Goal: Task Accomplishment & Management: Manage account settings

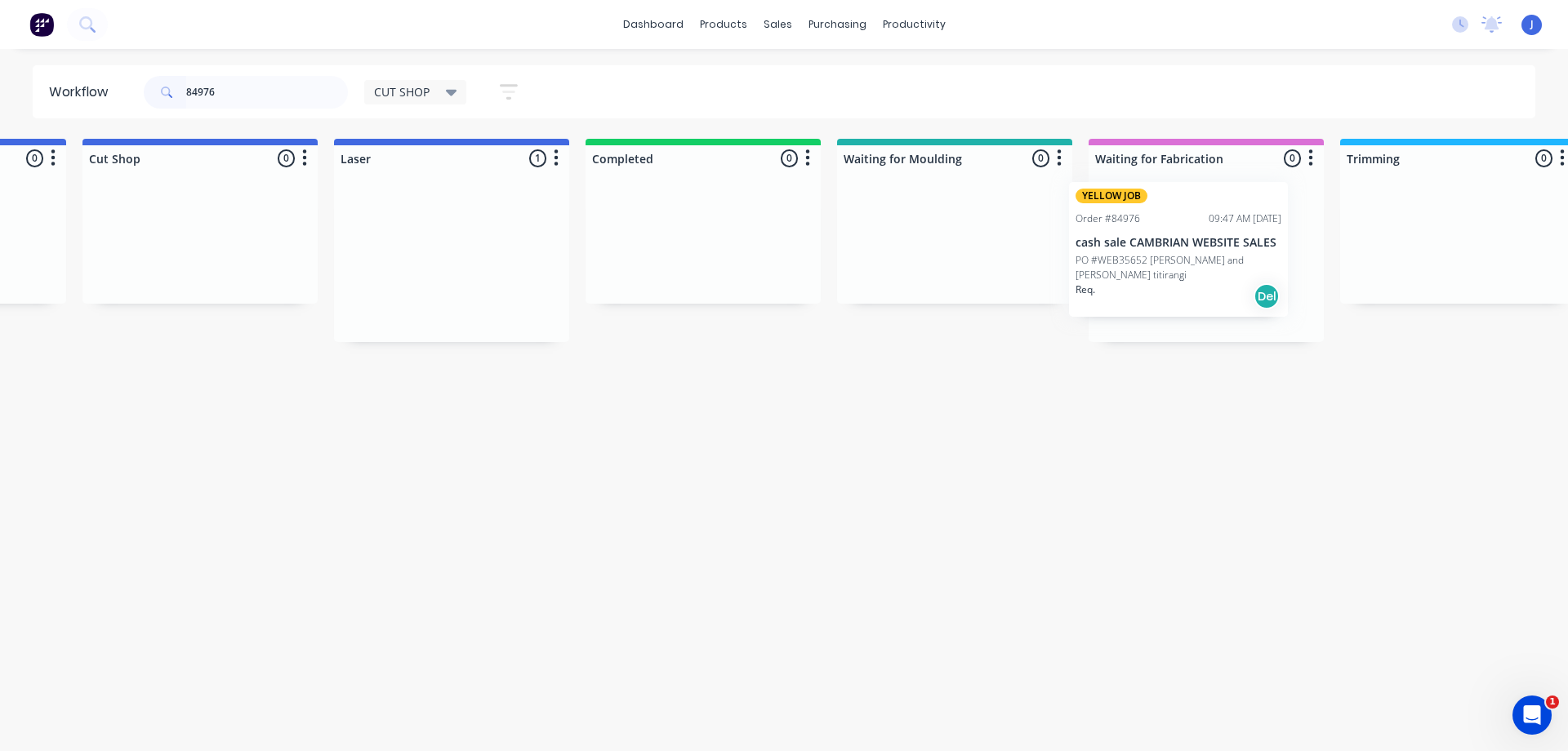
drag, startPoint x: 910, startPoint y: 282, endPoint x: 1187, endPoint y: 271, distance: 277.2
click at [1189, 272] on p "PO #WEB35652 [PERSON_NAME] and [PERSON_NAME] titirangi" at bounding box center [1204, 280] width 206 height 30
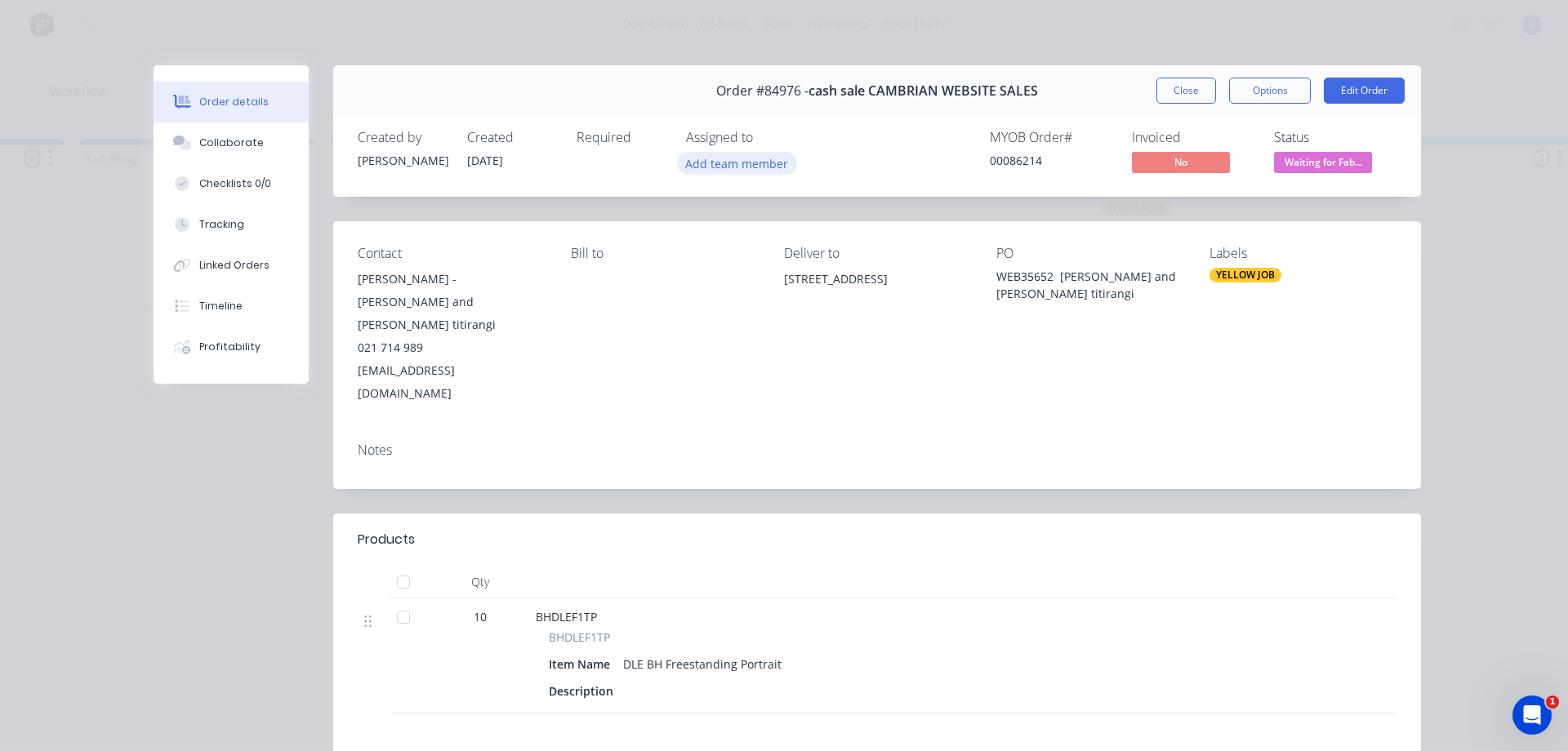
click at [740, 157] on button "Add team member" at bounding box center [737, 163] width 120 height 22
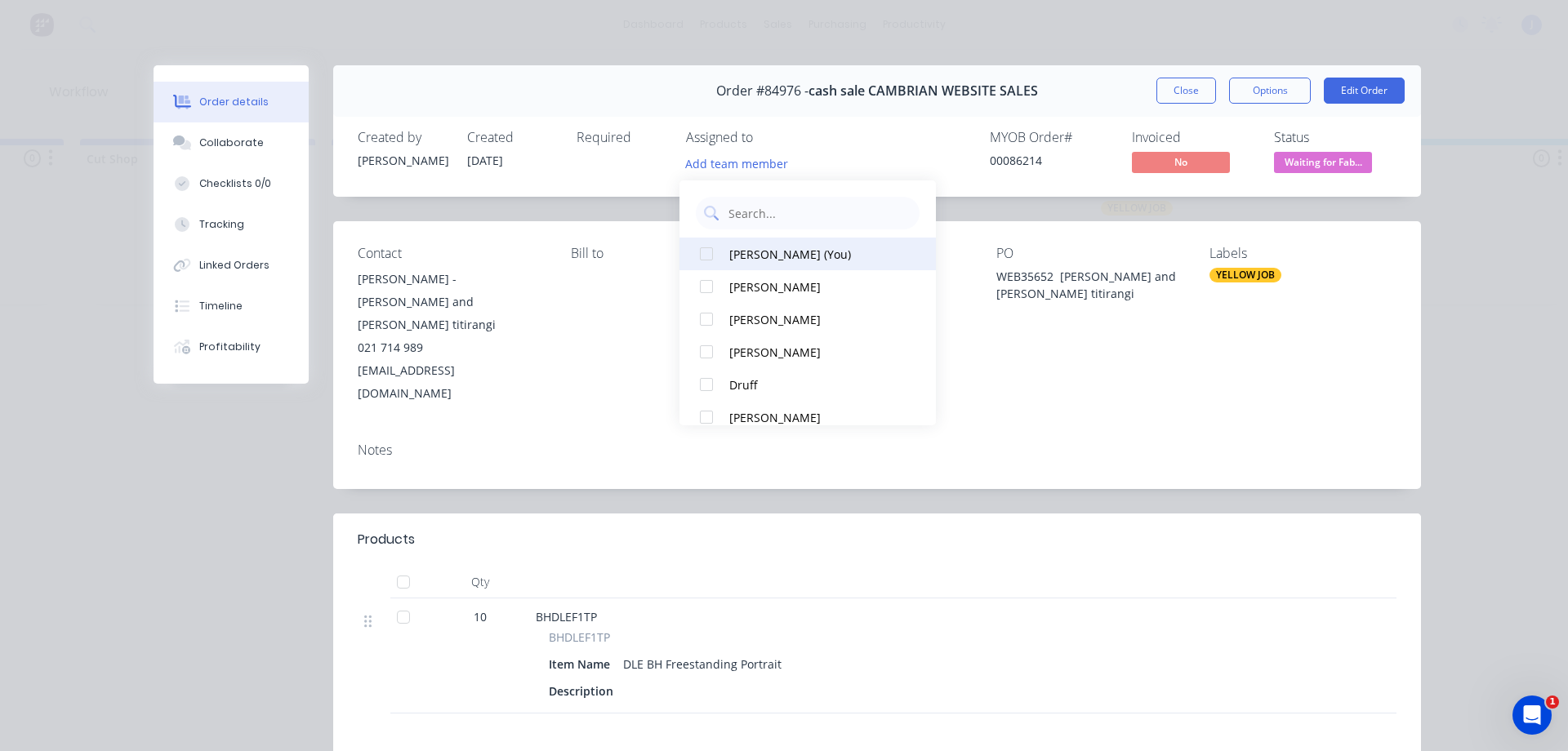
click at [756, 254] on div "[PERSON_NAME] (You)" at bounding box center [815, 254] width 172 height 17
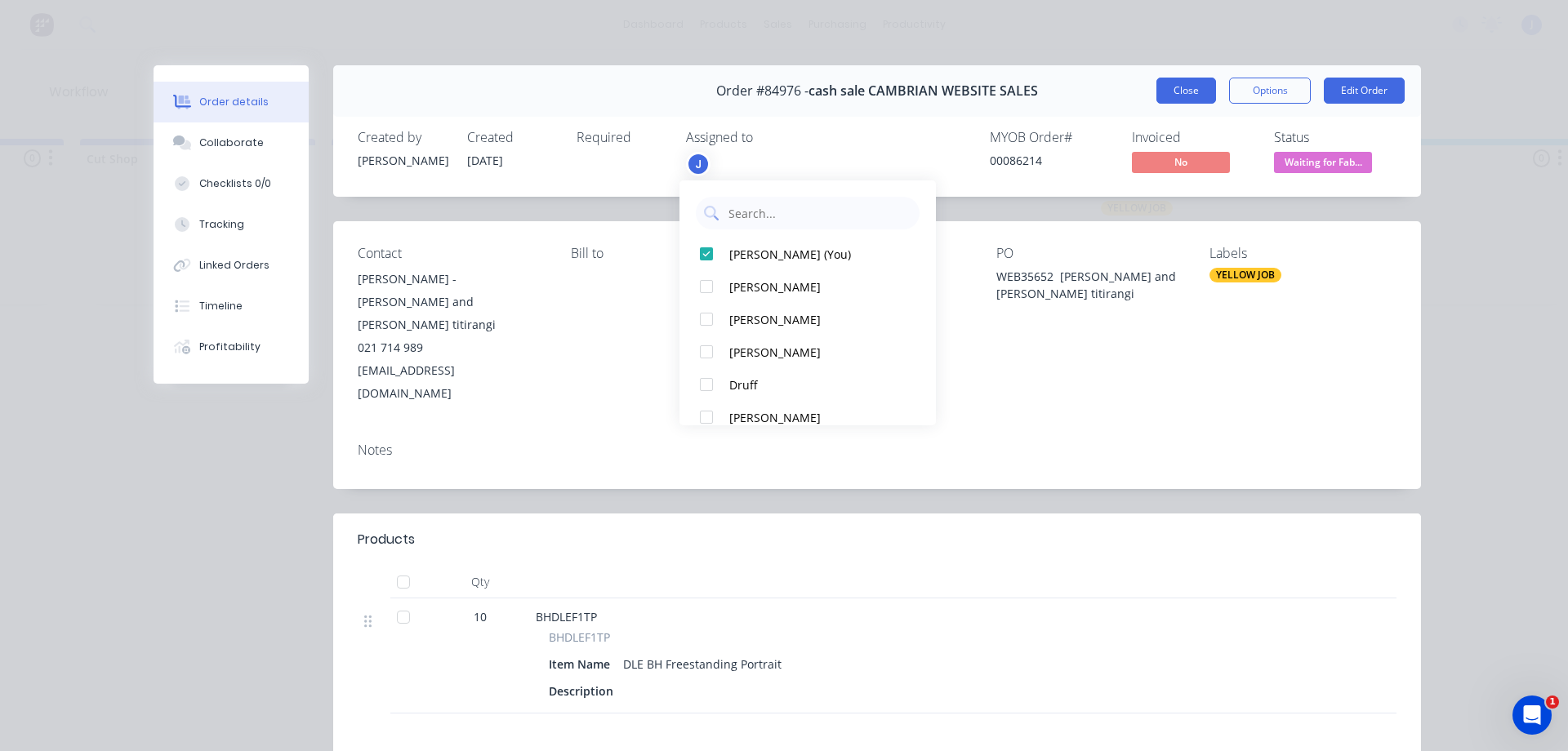
click at [1192, 91] on button "Close" at bounding box center [1187, 91] width 60 height 26
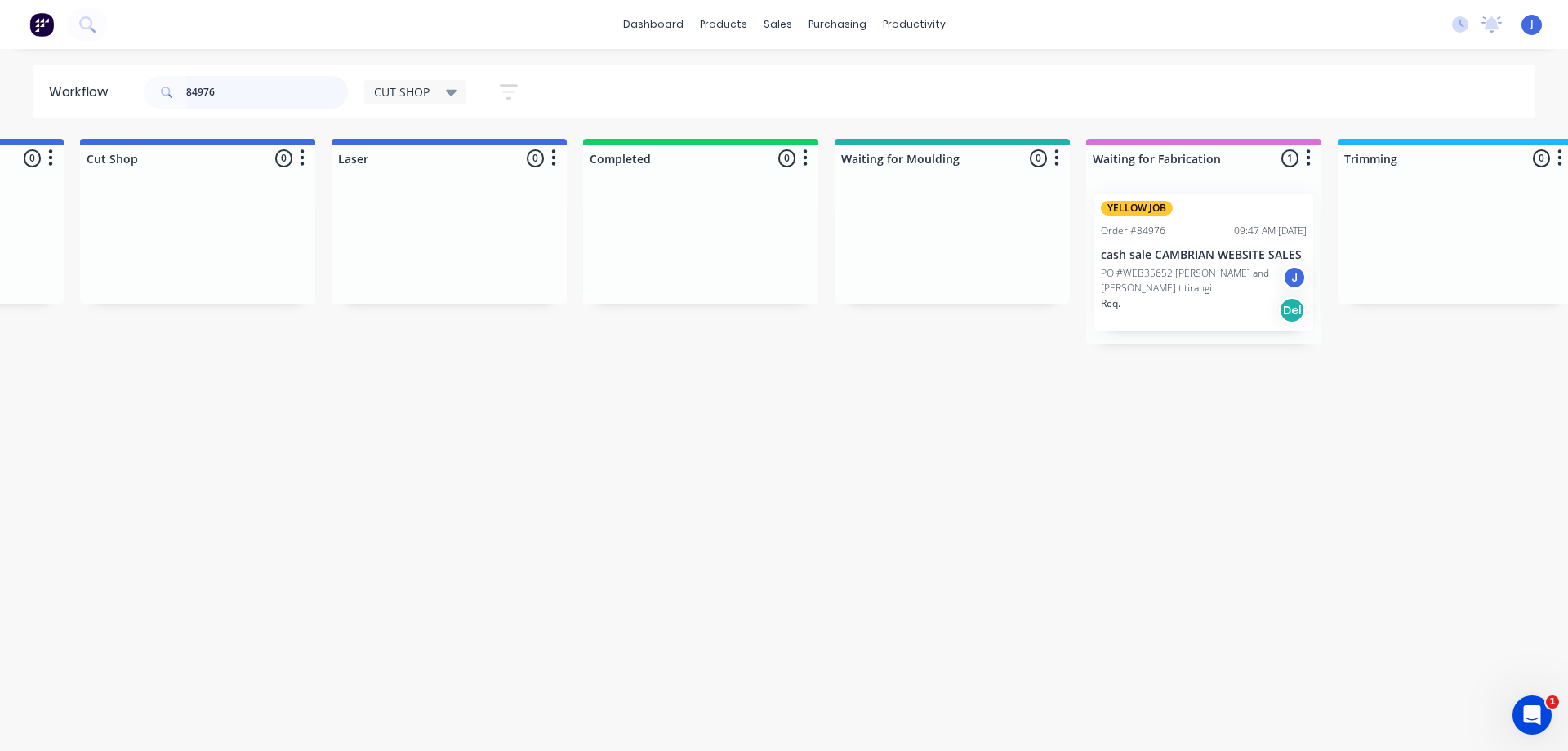
drag, startPoint x: 241, startPoint y: 97, endPoint x: 186, endPoint y: 96, distance: 55.0
click at [186, 96] on input "84976" at bounding box center [267, 92] width 162 height 33
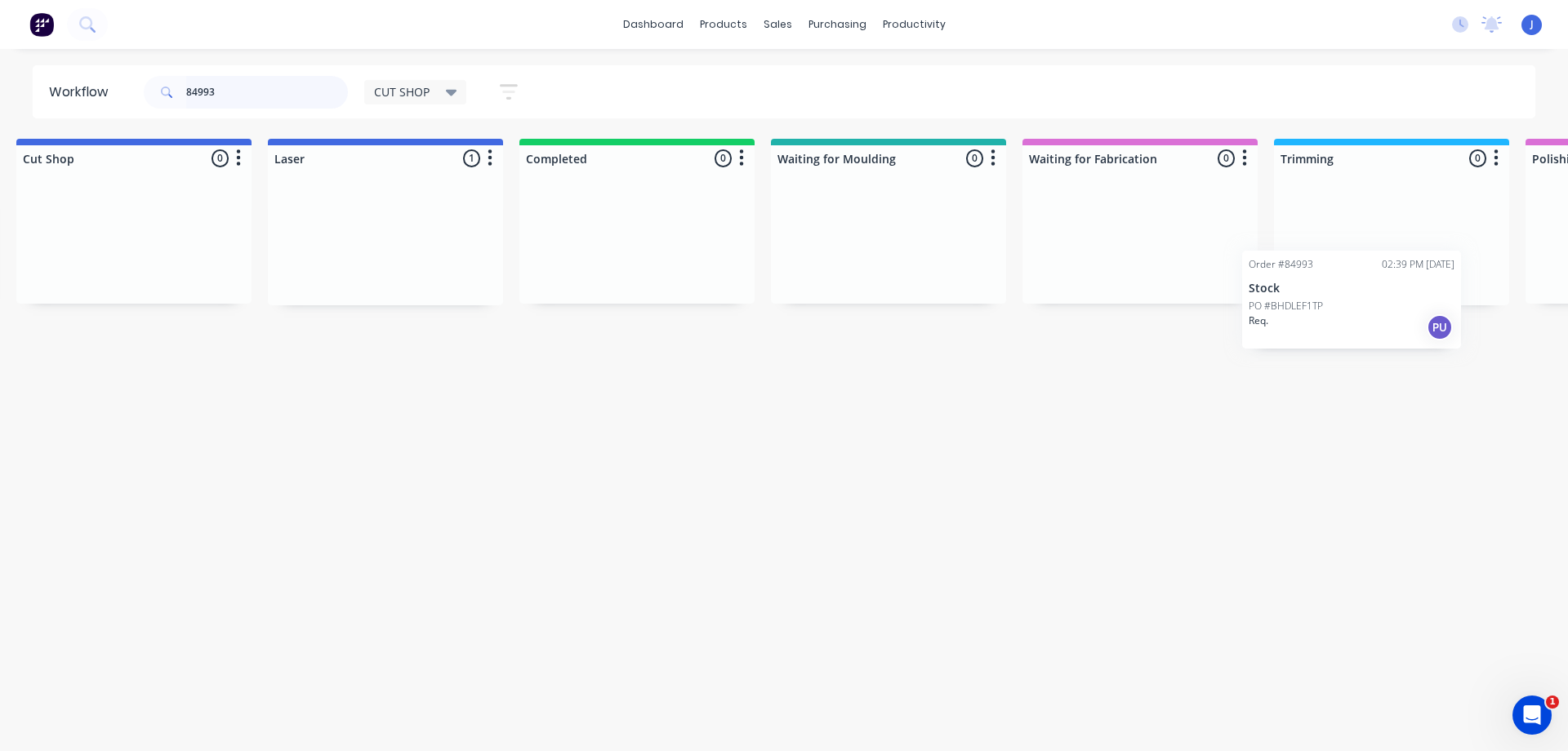
scroll to position [0, 529]
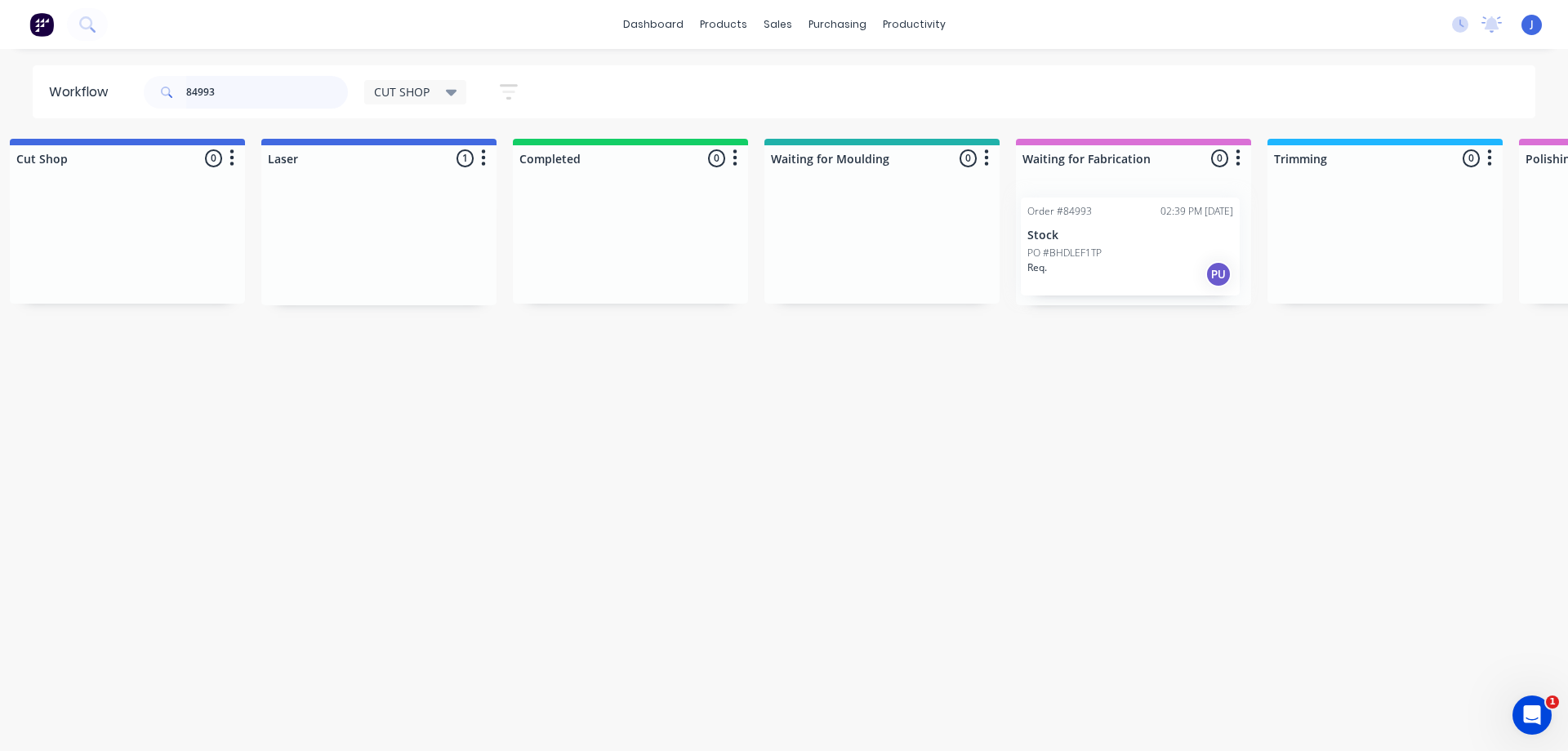
drag, startPoint x: 873, startPoint y: 259, endPoint x: 1103, endPoint y: 266, distance: 230.1
click at [1116, 248] on div "PO #BHDLEF1TP" at bounding box center [1134, 249] width 206 height 14
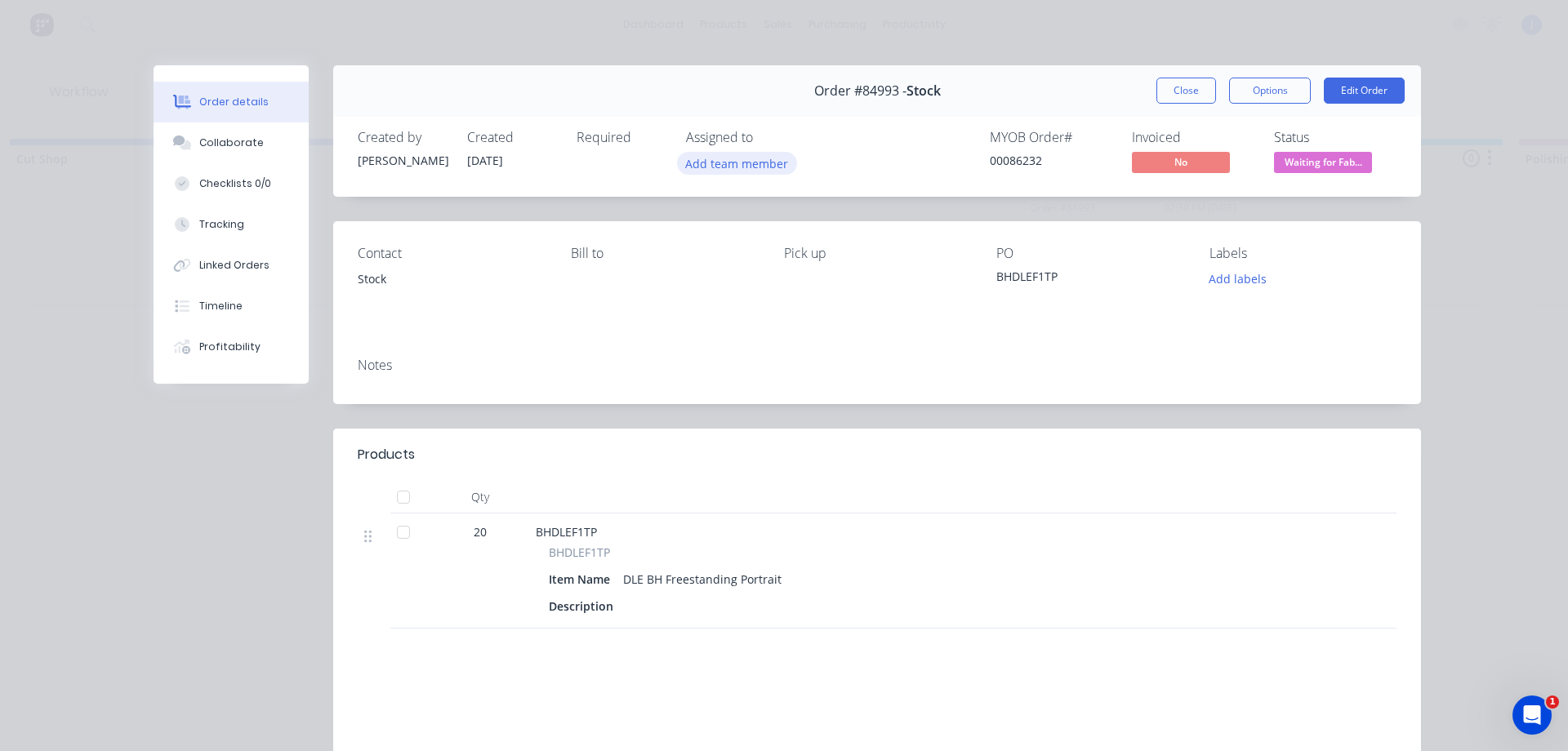
click at [713, 160] on button "Add team member" at bounding box center [737, 163] width 120 height 22
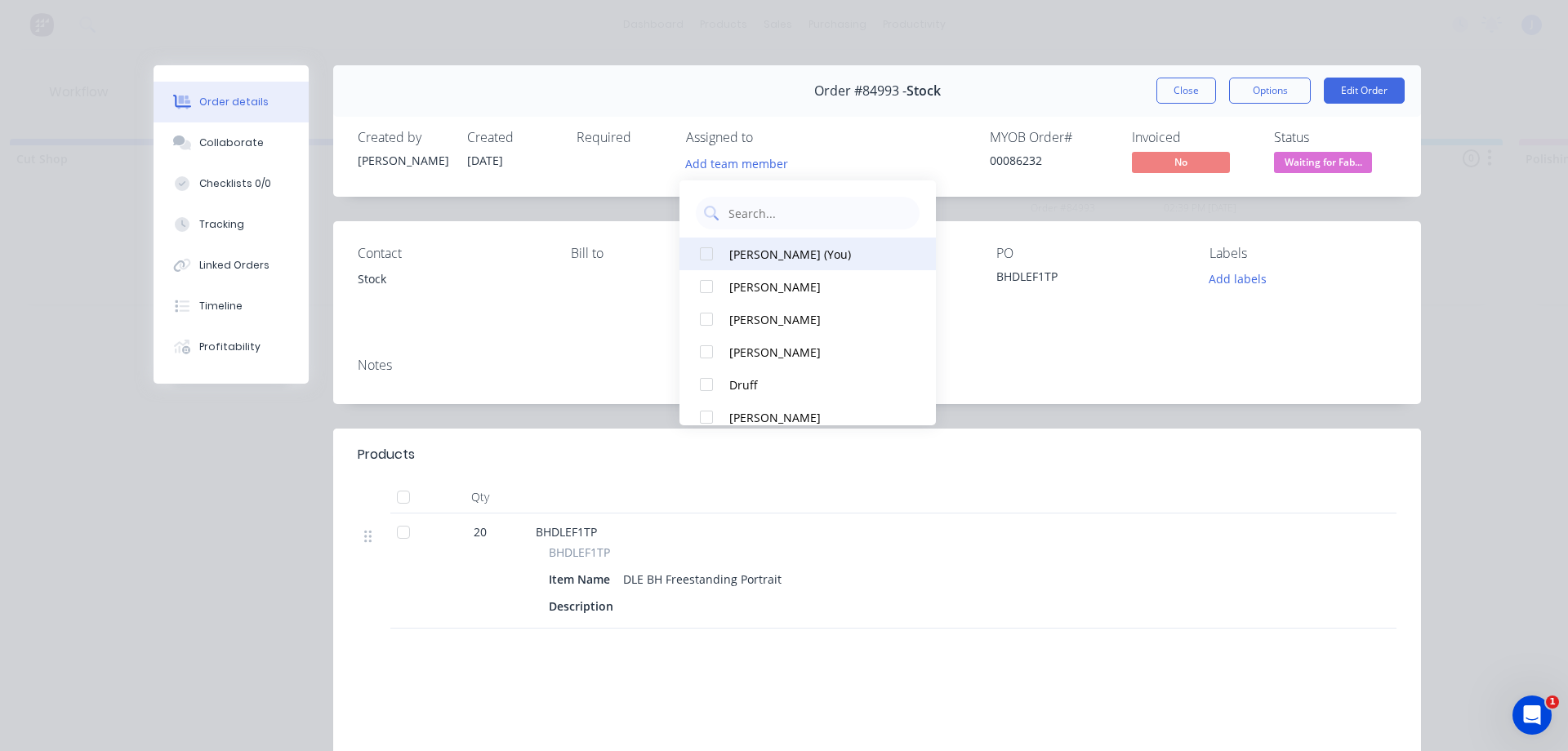
click at [750, 253] on div "[PERSON_NAME] (You)" at bounding box center [815, 254] width 172 height 17
click at [1182, 91] on button "Close" at bounding box center [1187, 91] width 60 height 26
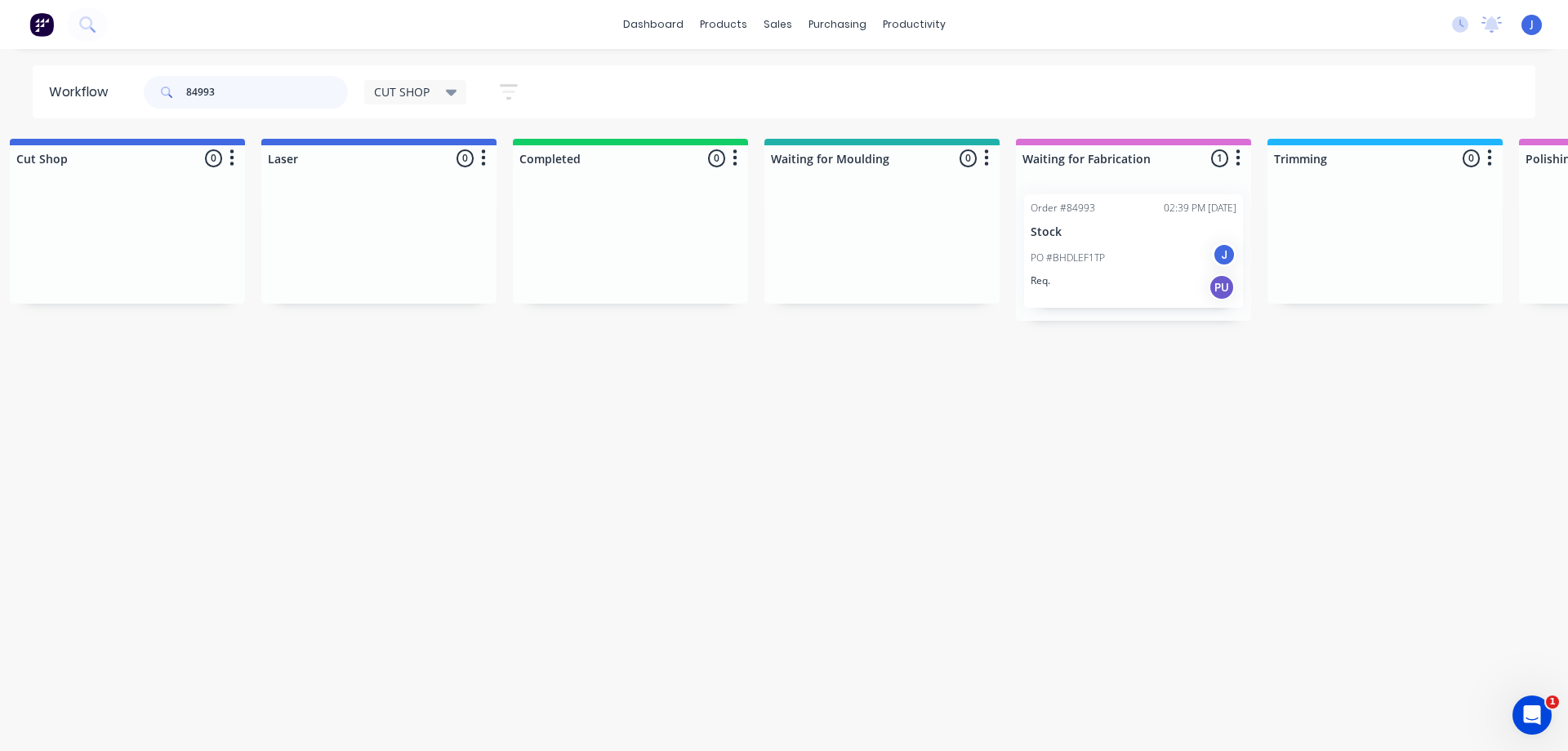
drag, startPoint x: 260, startPoint y: 92, endPoint x: 0, endPoint y: 95, distance: 260.0
click at [0, 95] on div "Workflow 84993 CUT SHOP Save new view None edit CUT SHOP (Default) edit DISPATC…" at bounding box center [784, 91] width 1568 height 53
type input "4"
type input "84716"
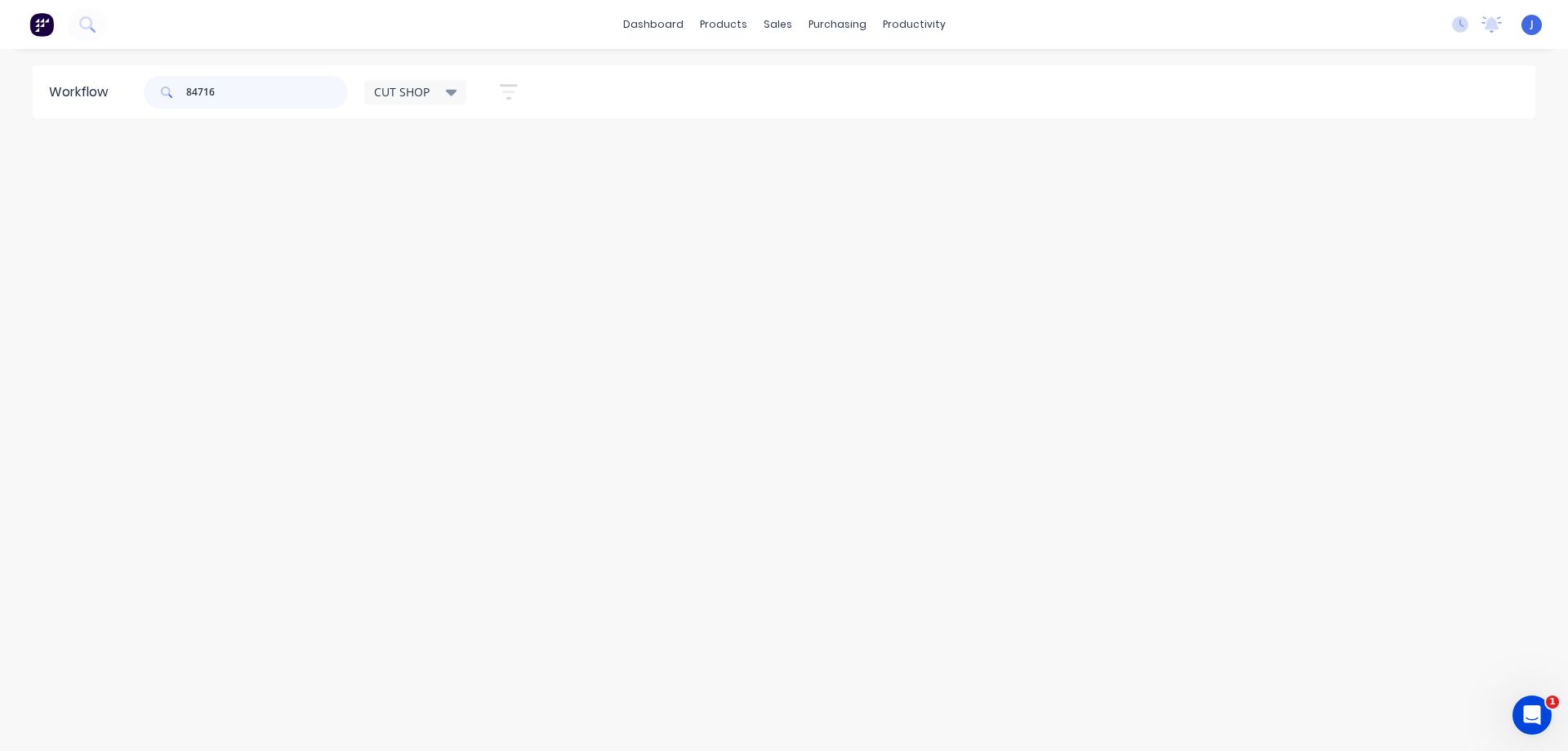
scroll to position [0, 0]
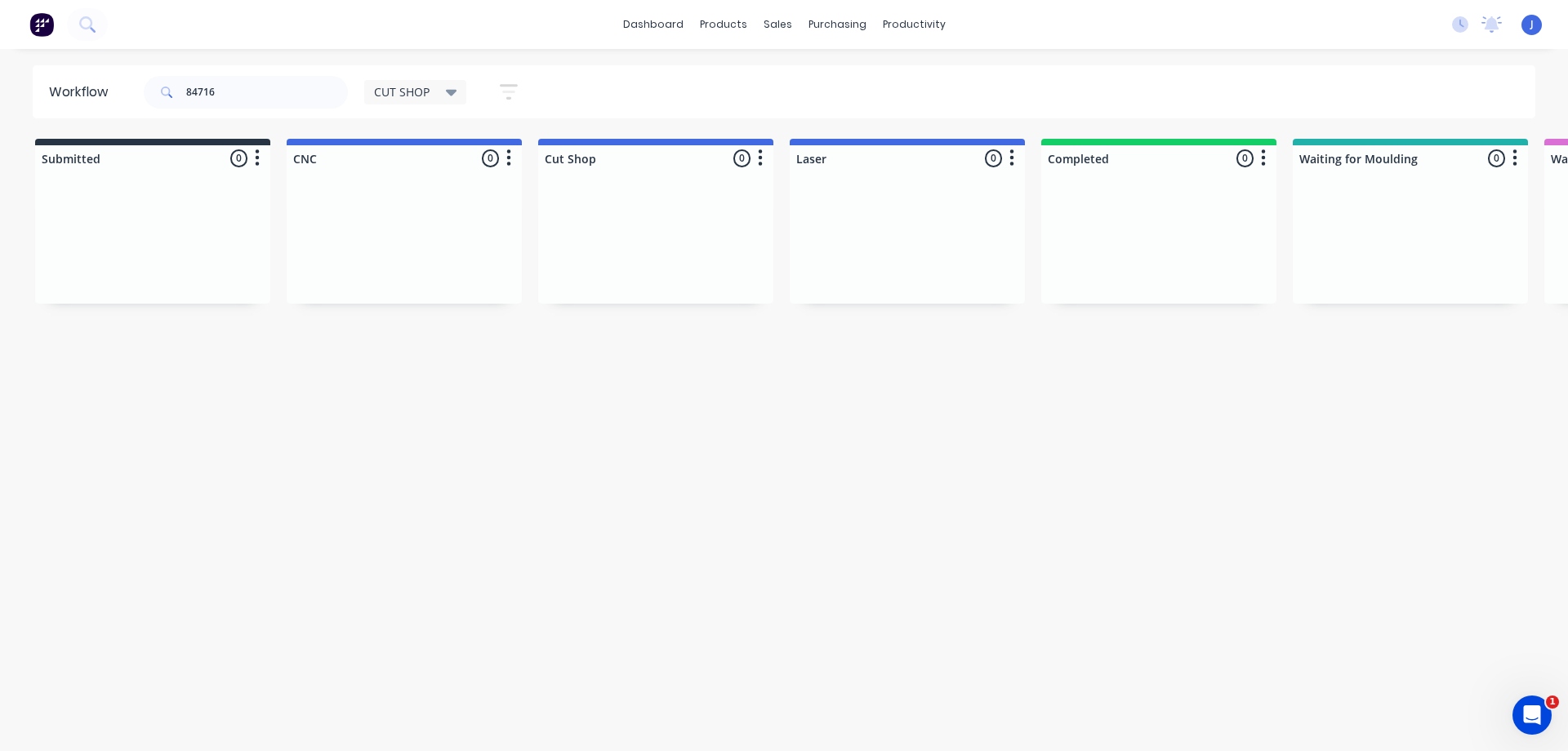
click at [397, 90] on span "CUT SHOP" at bounding box center [402, 92] width 56 height 17
click at [411, 212] on button "None" at bounding box center [463, 214] width 174 height 19
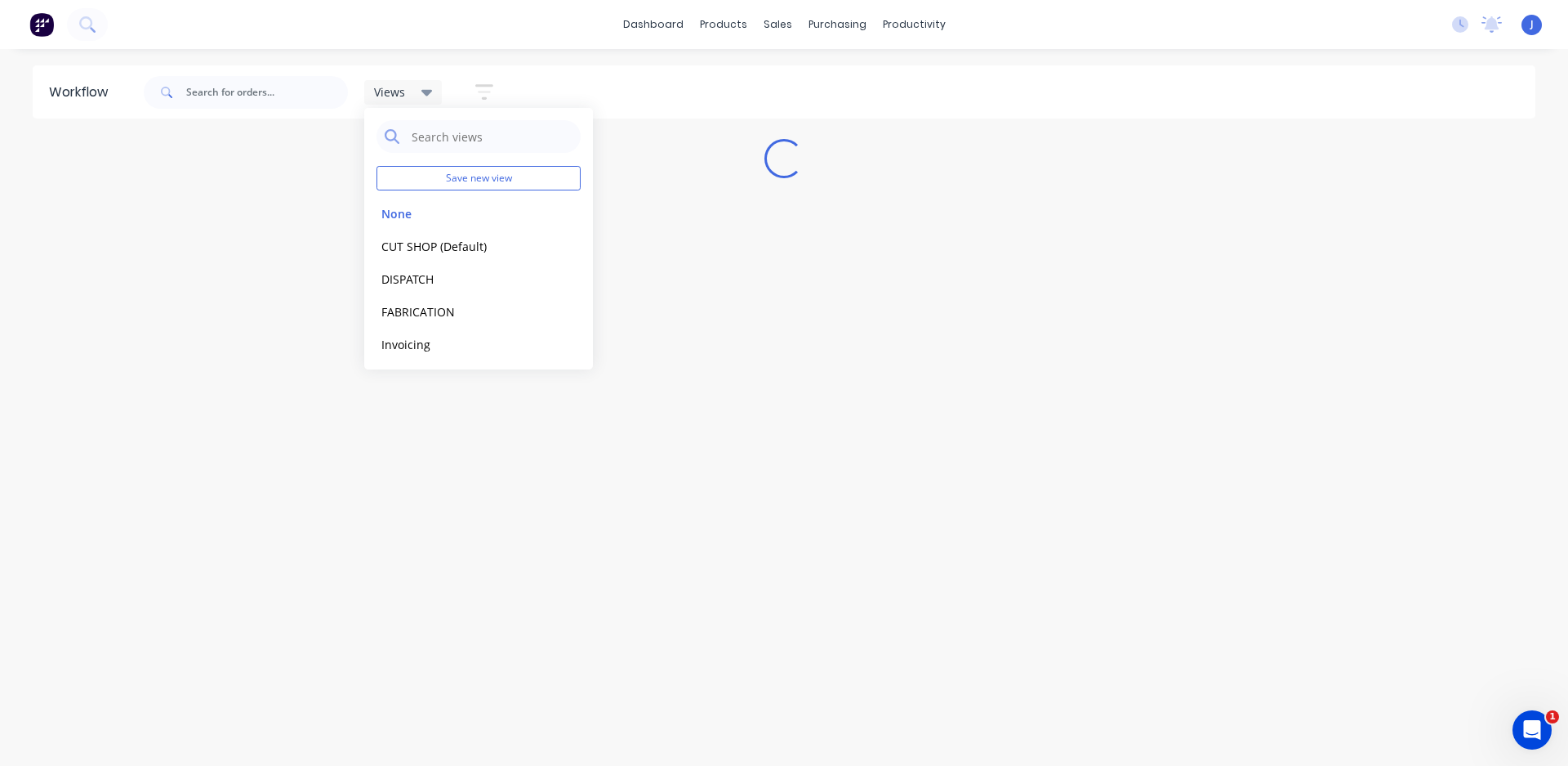
click at [431, 78] on div "Views Save new view None edit CUT SHOP (Default) edit DISPATCH edit FABRICATION…" at bounding box center [437, 92] width 147 height 32
click at [246, 105] on input "text" at bounding box center [267, 92] width 162 height 33
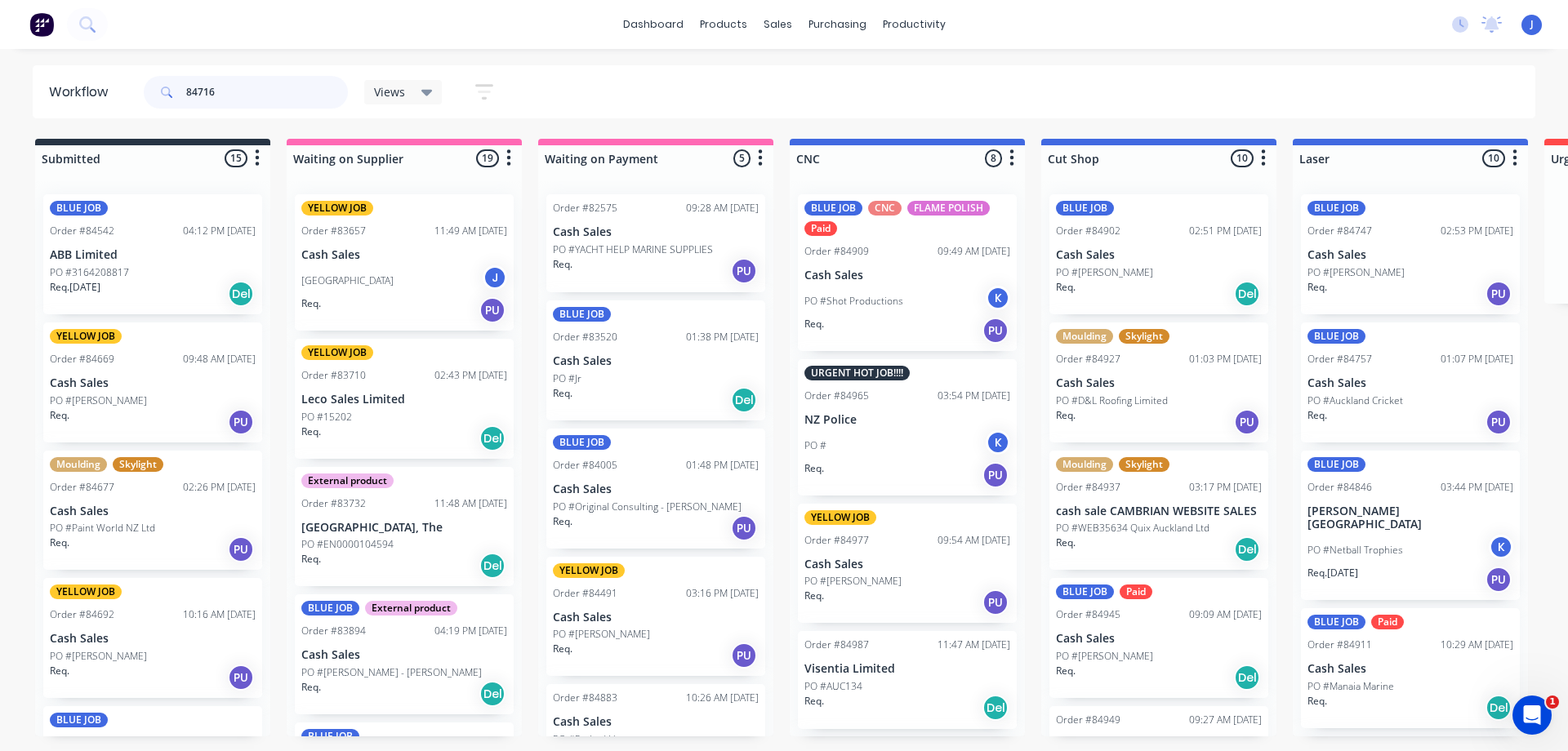
click at [258, 89] on input "84716" at bounding box center [267, 92] width 162 height 33
type input "84716"
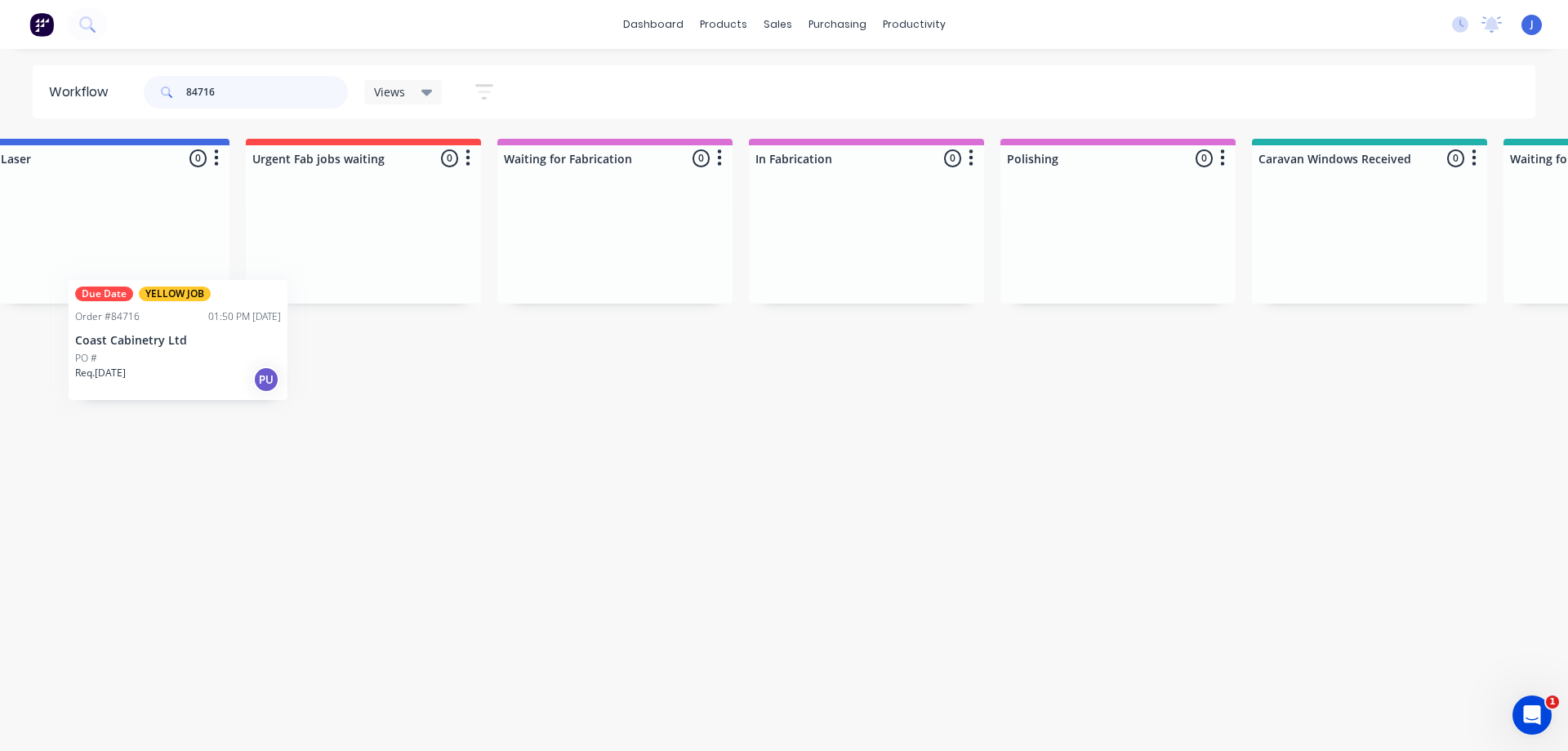
scroll to position [0, 1297]
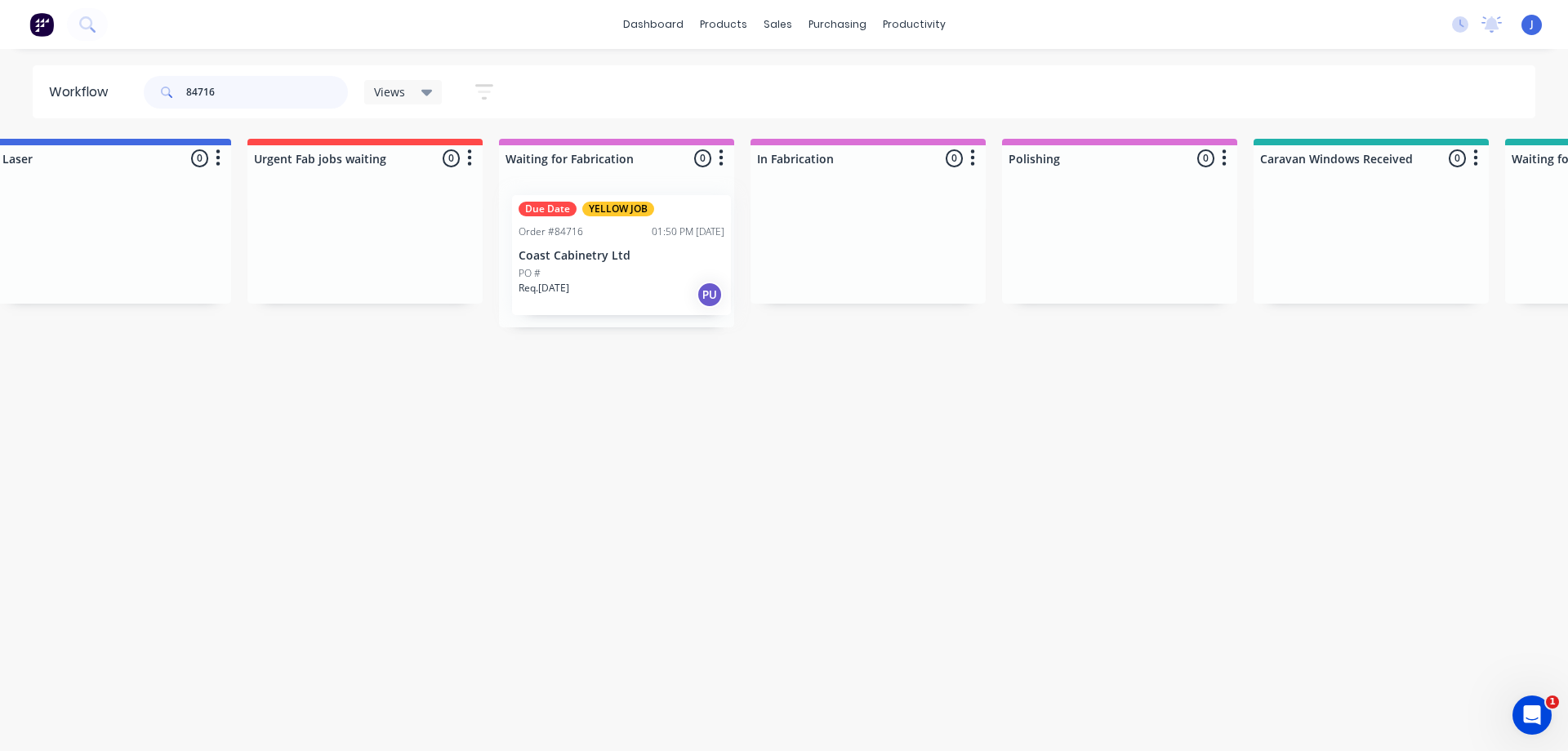
drag, startPoint x: 396, startPoint y: 271, endPoint x: 621, endPoint y: 268, distance: 225.0
click at [605, 261] on p "Coast Cabinetry Ltd" at bounding box center [616, 255] width 206 height 13
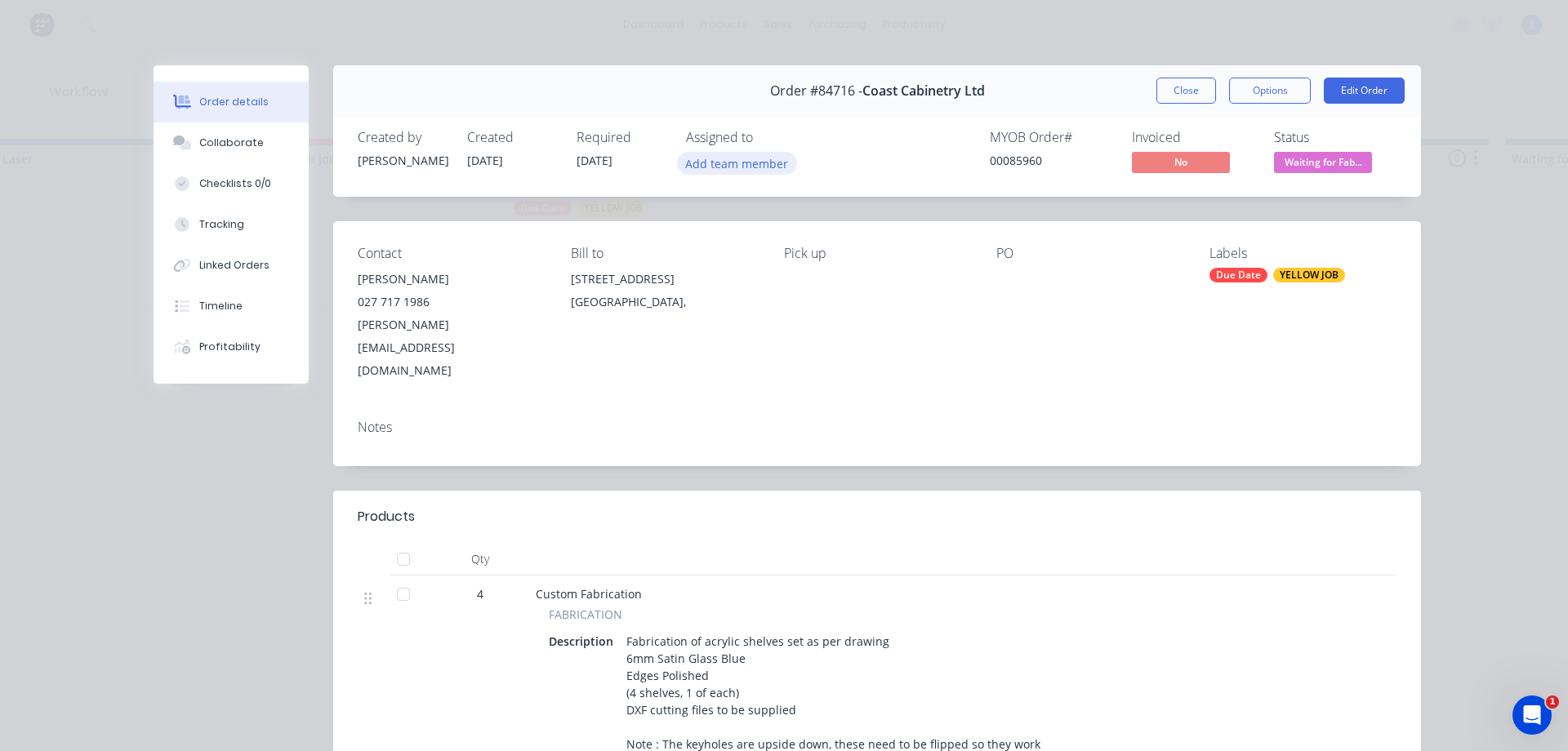
click at [766, 173] on button "Add team member" at bounding box center [737, 163] width 120 height 22
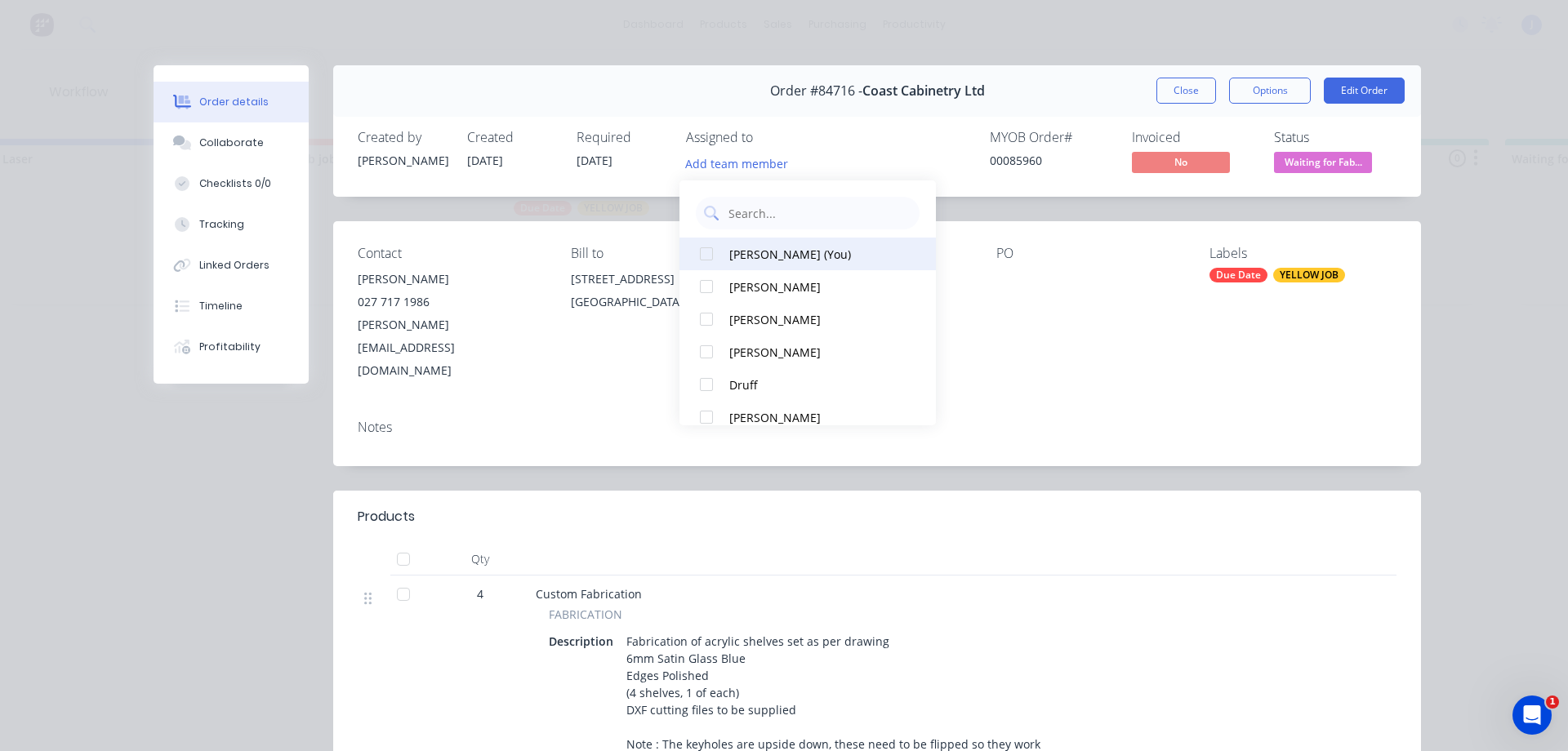
click at [763, 251] on div "[PERSON_NAME] (You)" at bounding box center [815, 254] width 172 height 17
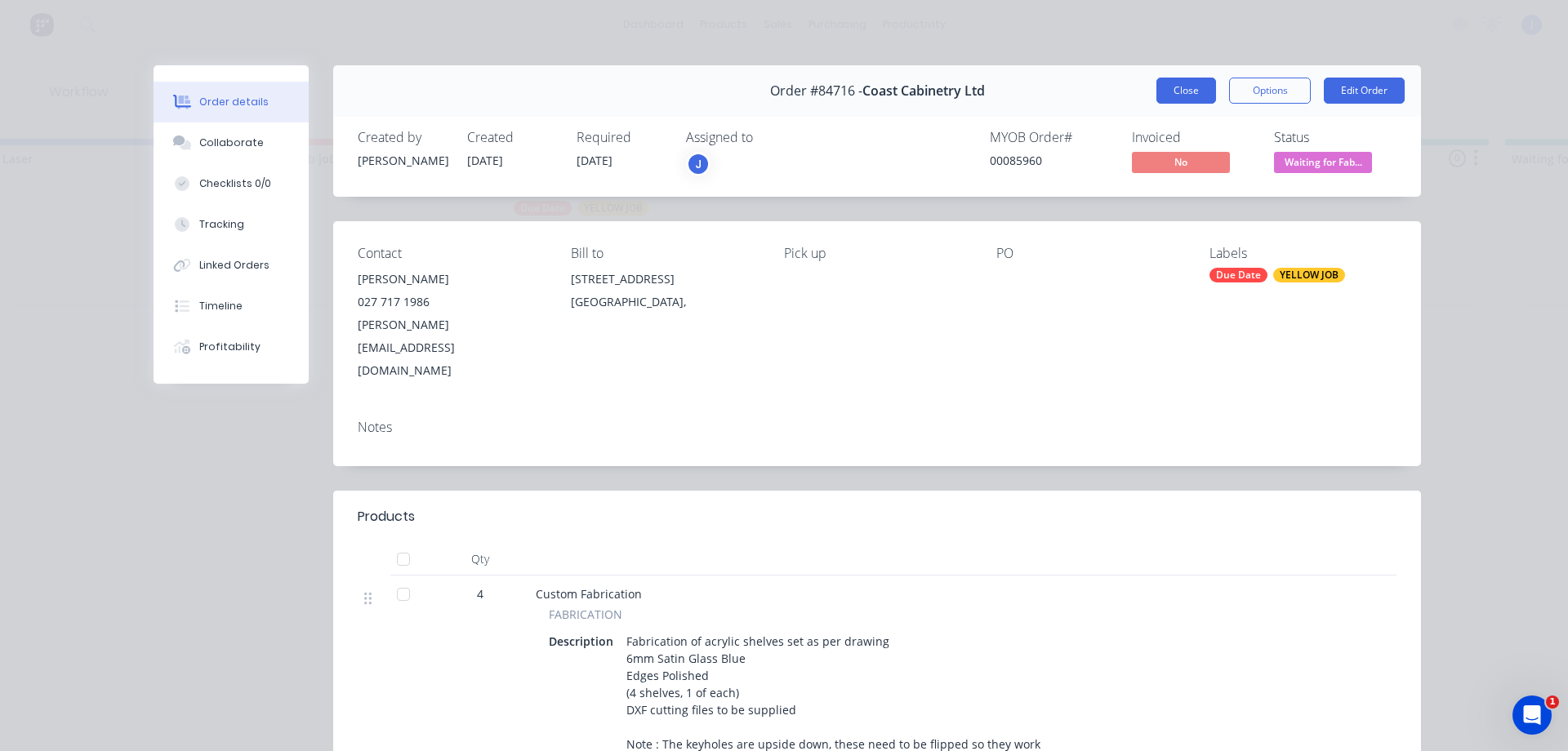
click at [1182, 92] on button "Close" at bounding box center [1187, 91] width 60 height 26
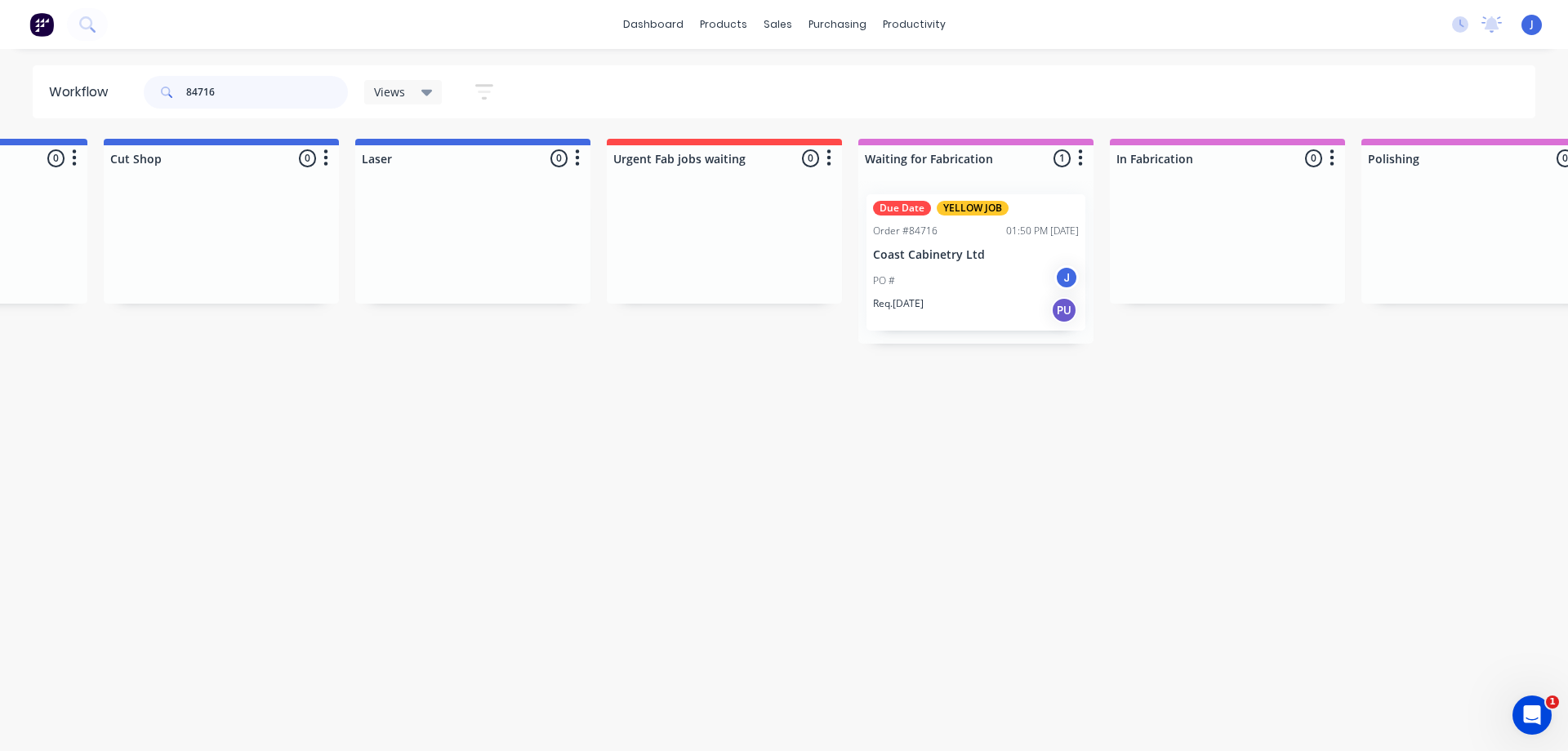
scroll to position [0, 971]
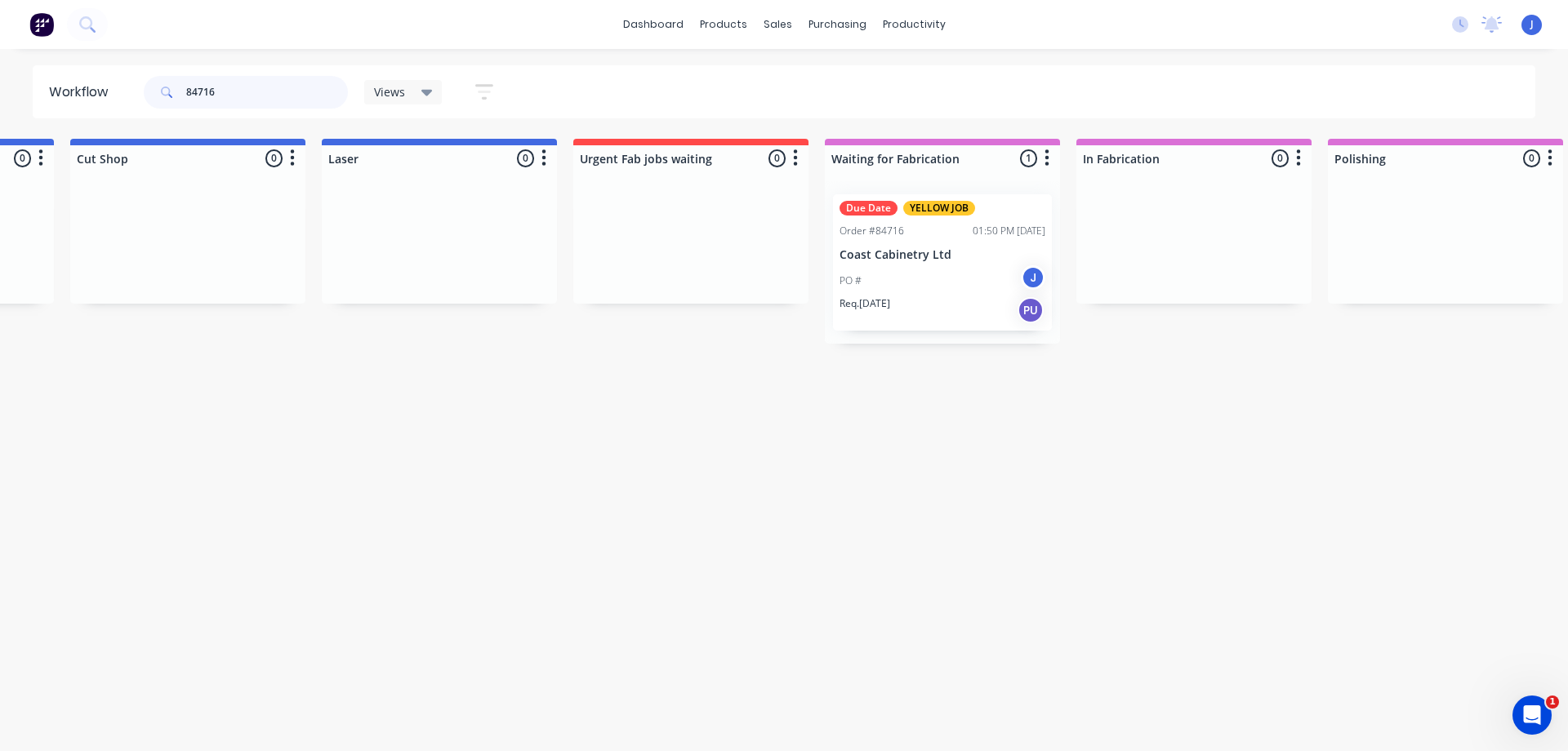
click at [234, 96] on input "84716" at bounding box center [267, 92] width 162 height 33
click at [238, 99] on input "84716" at bounding box center [267, 92] width 162 height 33
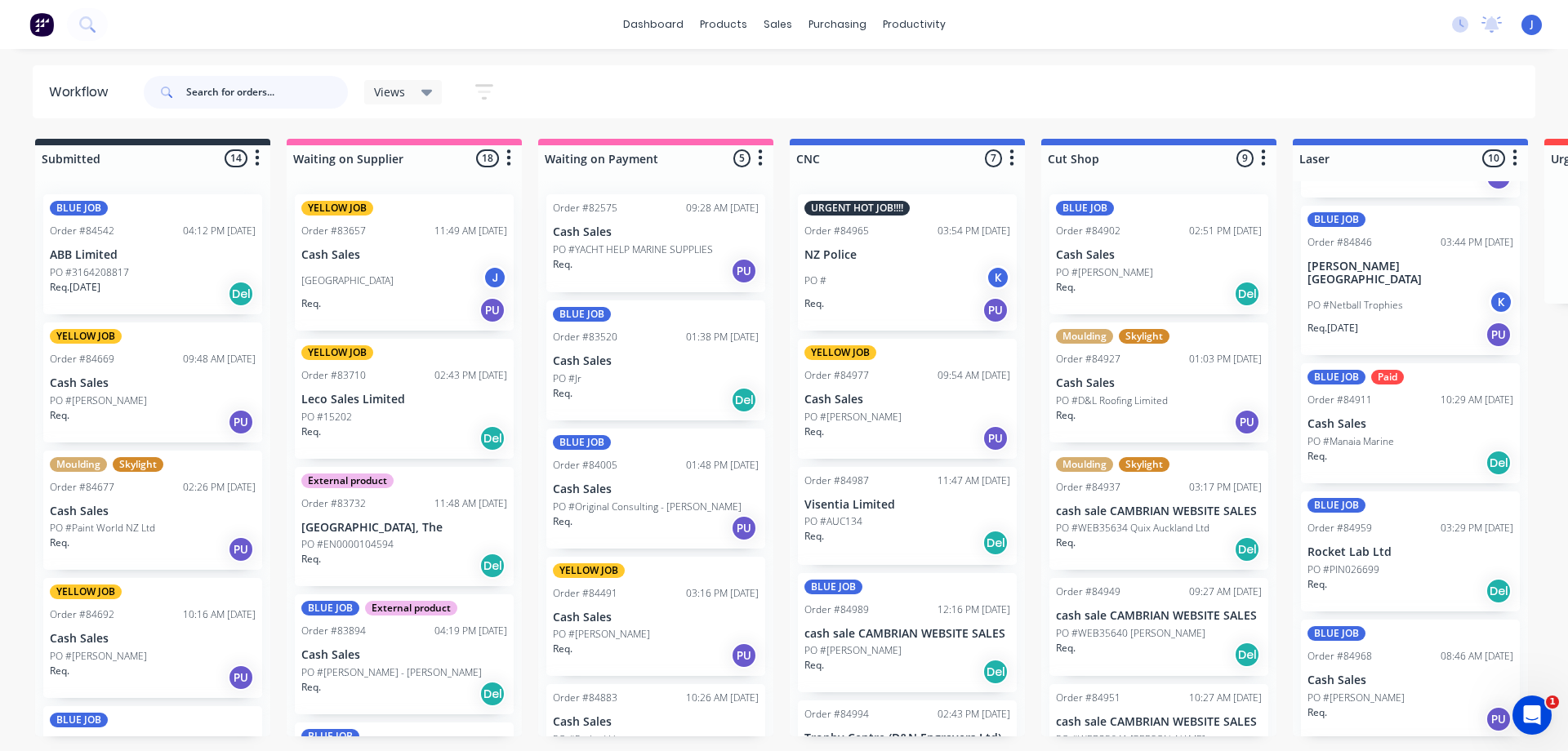
scroll to position [0, 0]
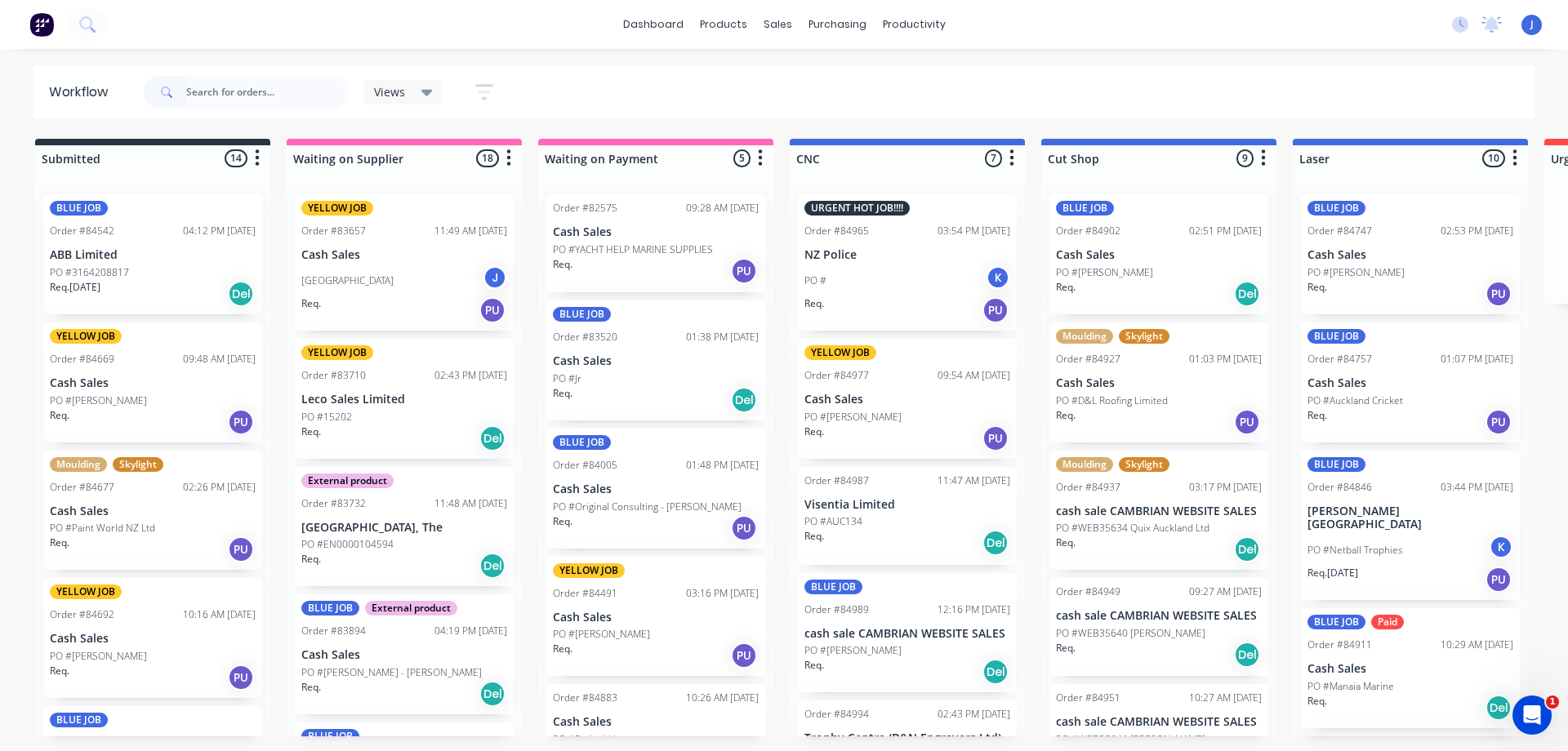
click at [1163, 276] on div "PO #[PERSON_NAME]" at bounding box center [1160, 272] width 206 height 14
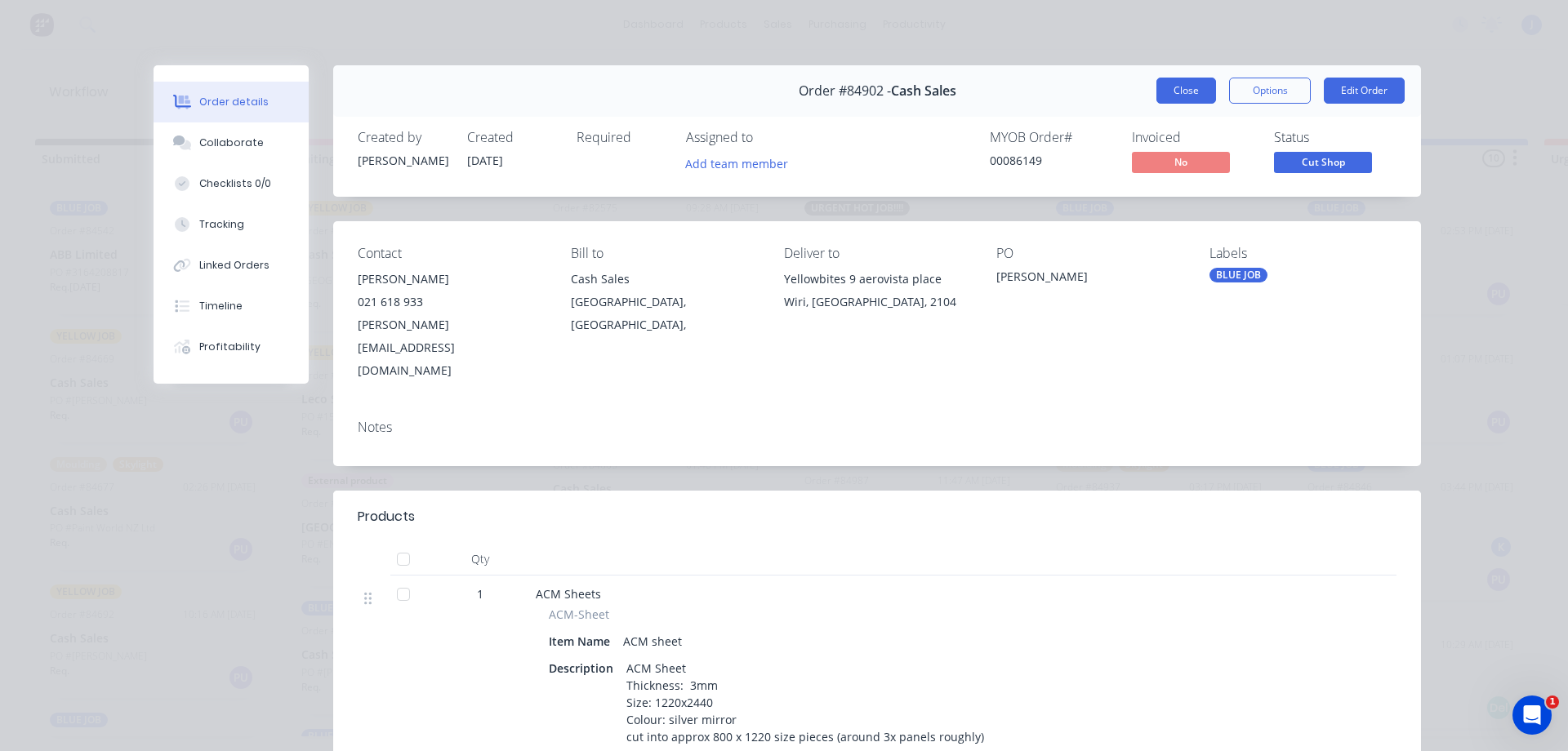
click at [1159, 91] on button "Close" at bounding box center [1187, 91] width 60 height 26
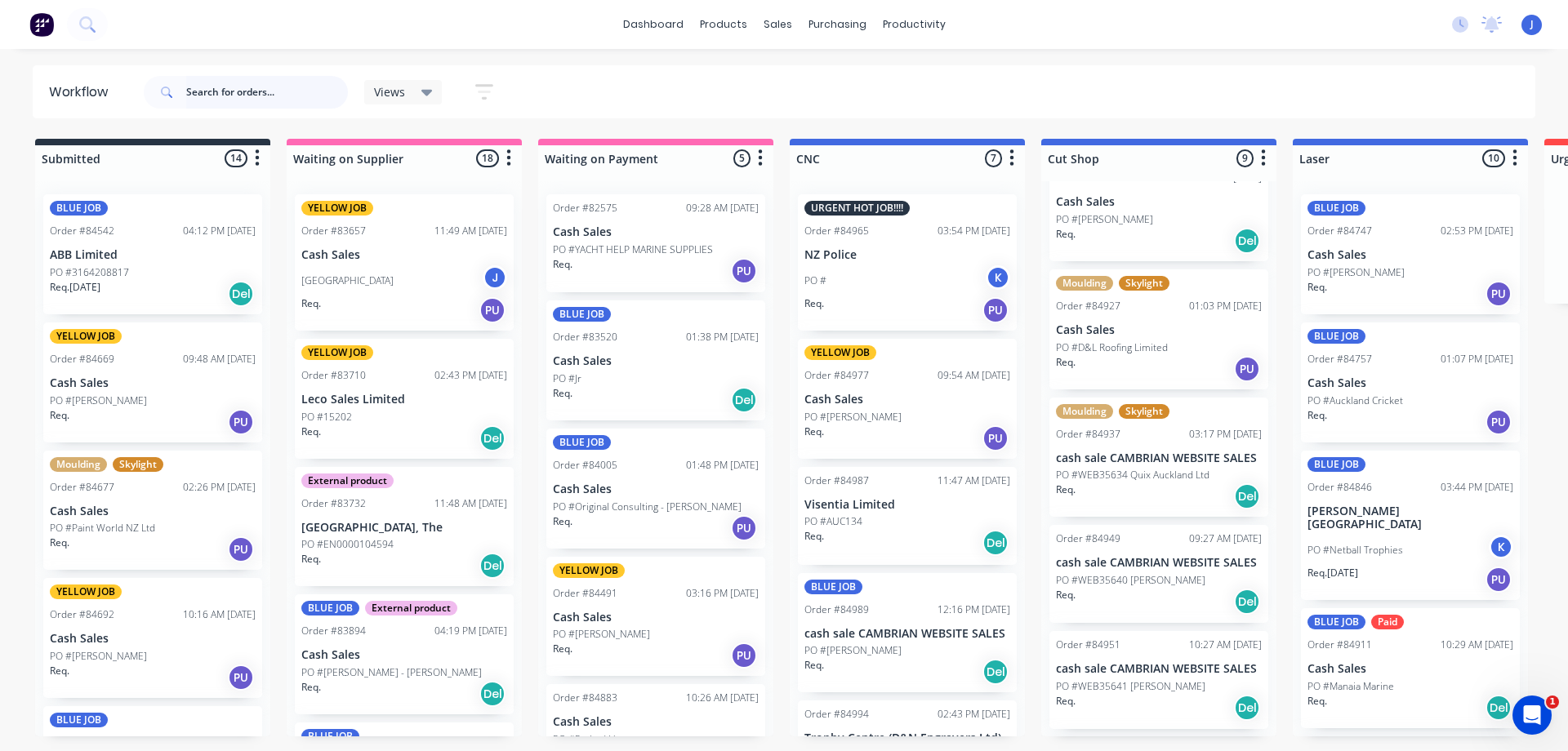
scroll to position [164, 0]
